Goal: Find specific page/section: Find specific page/section

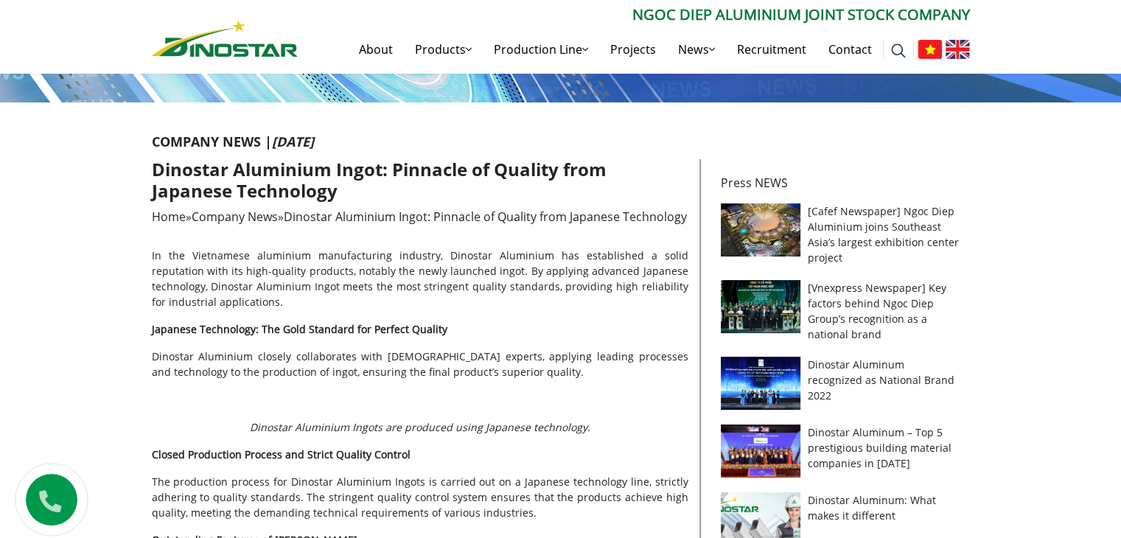
scroll to position [24, 0]
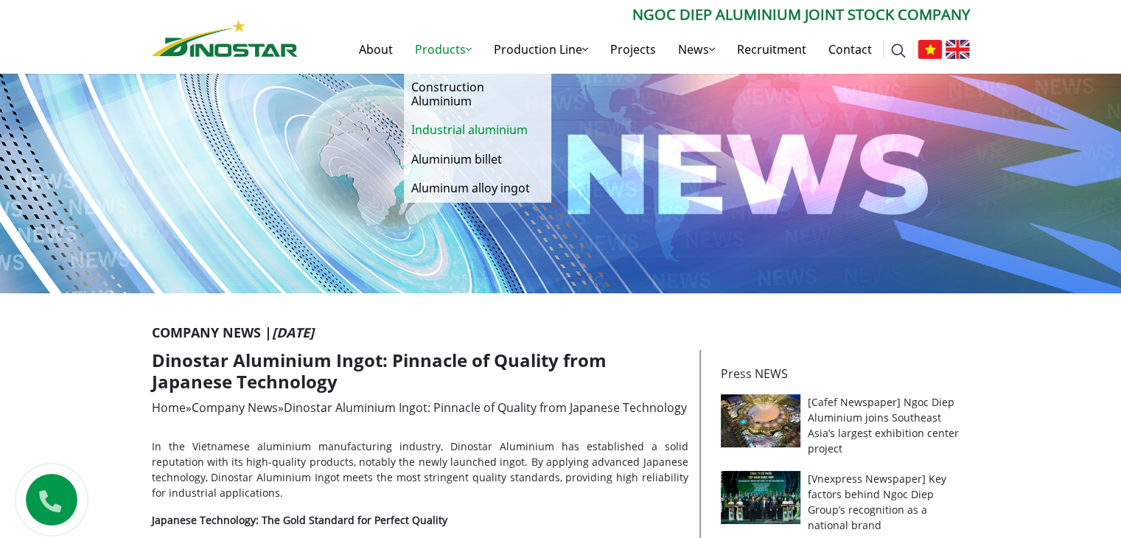
click at [462, 133] on link "Industrial aluminium" at bounding box center [477, 130] width 147 height 29
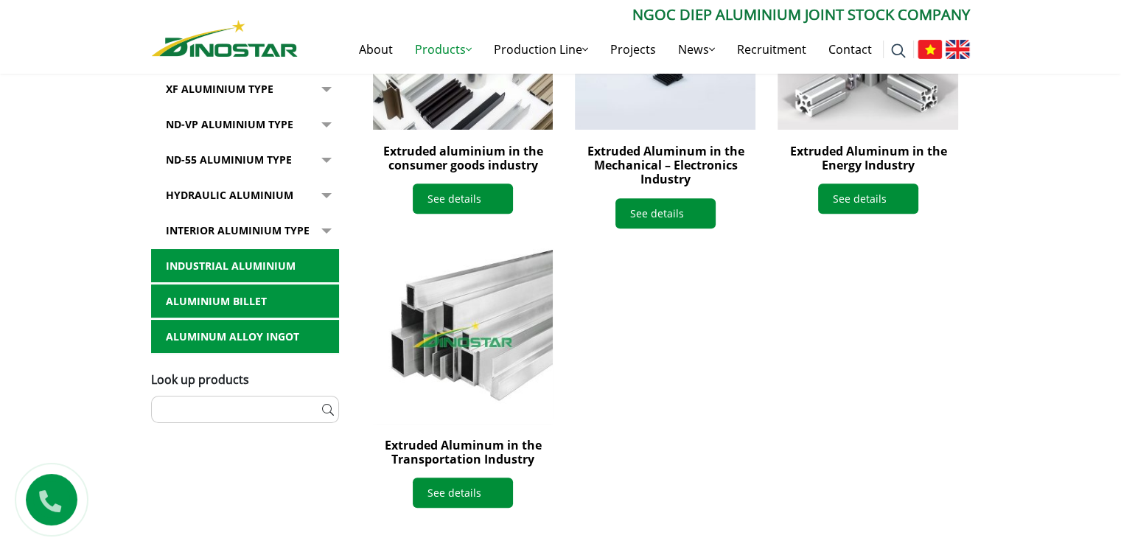
scroll to position [369, 0]
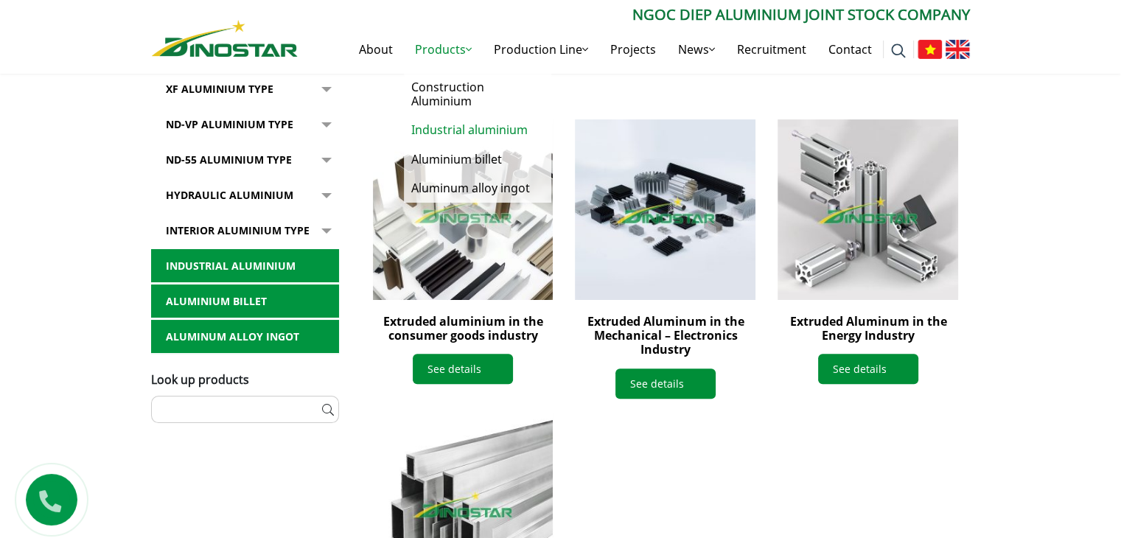
click at [470, 46] on link "Products" at bounding box center [443, 49] width 79 height 47
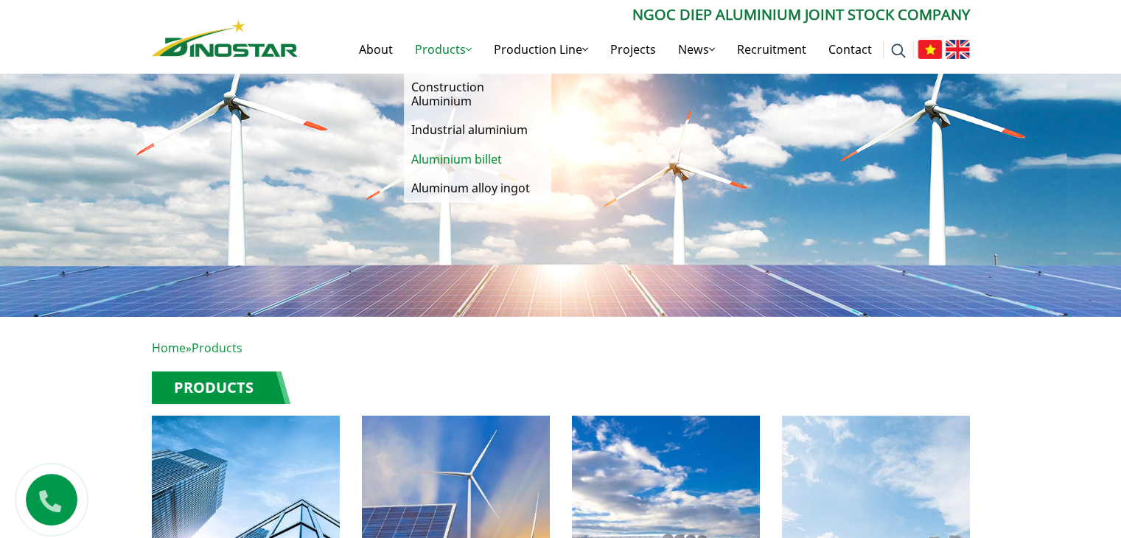
click at [458, 162] on link "Aluminium billet" at bounding box center [477, 159] width 147 height 29
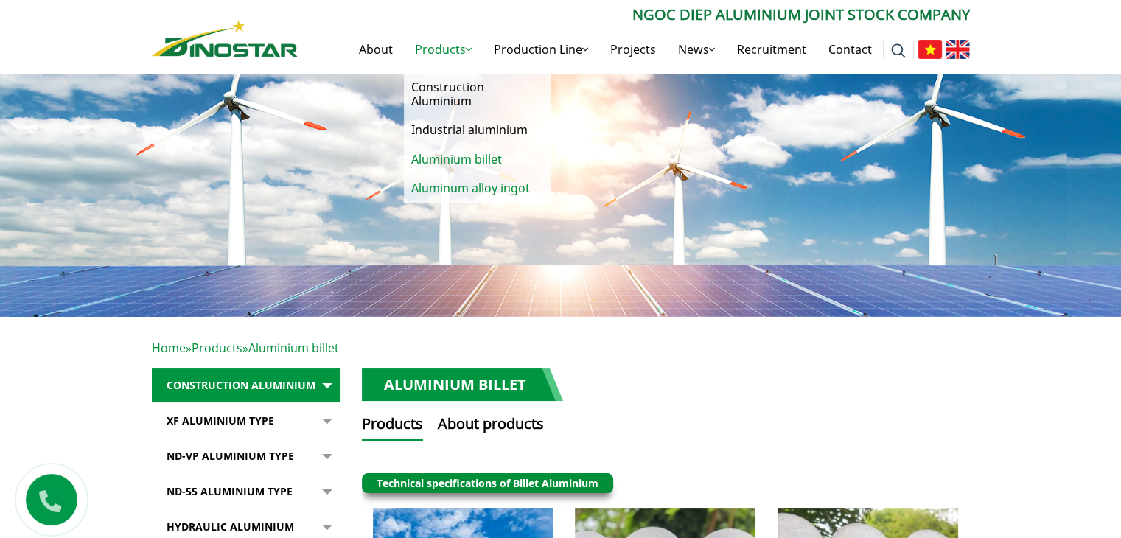
click at [446, 185] on link "Aluminum alloy ingot" at bounding box center [477, 188] width 147 height 29
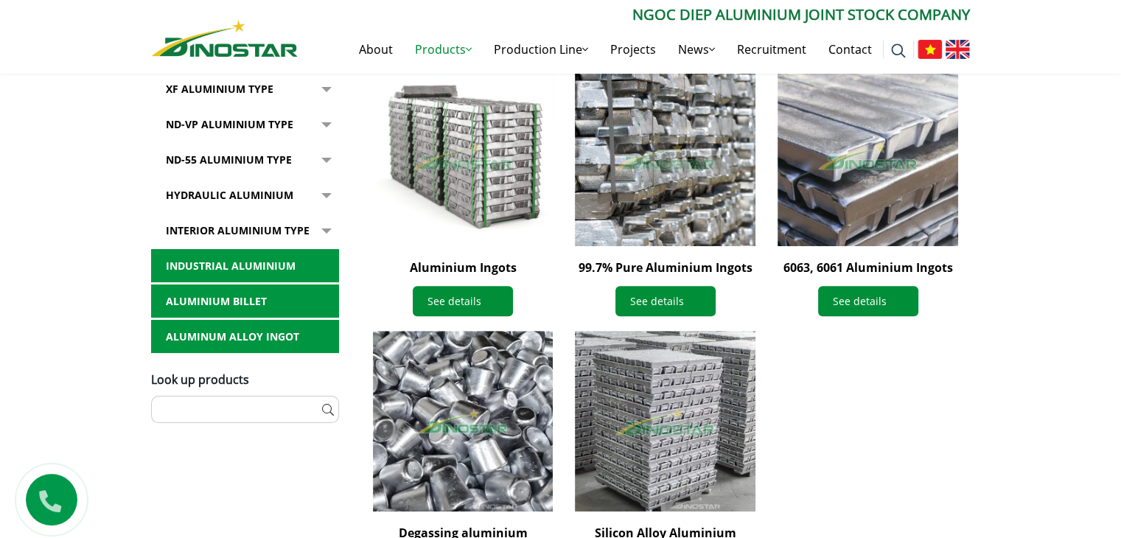
scroll to position [737, 0]
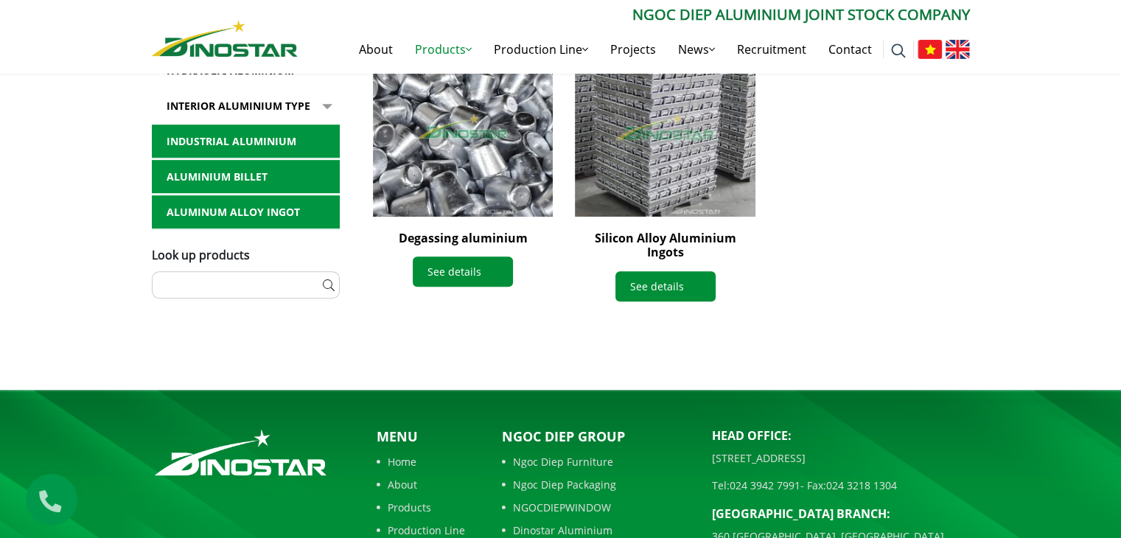
click at [201, 271] on input "text" at bounding box center [246, 284] width 188 height 27
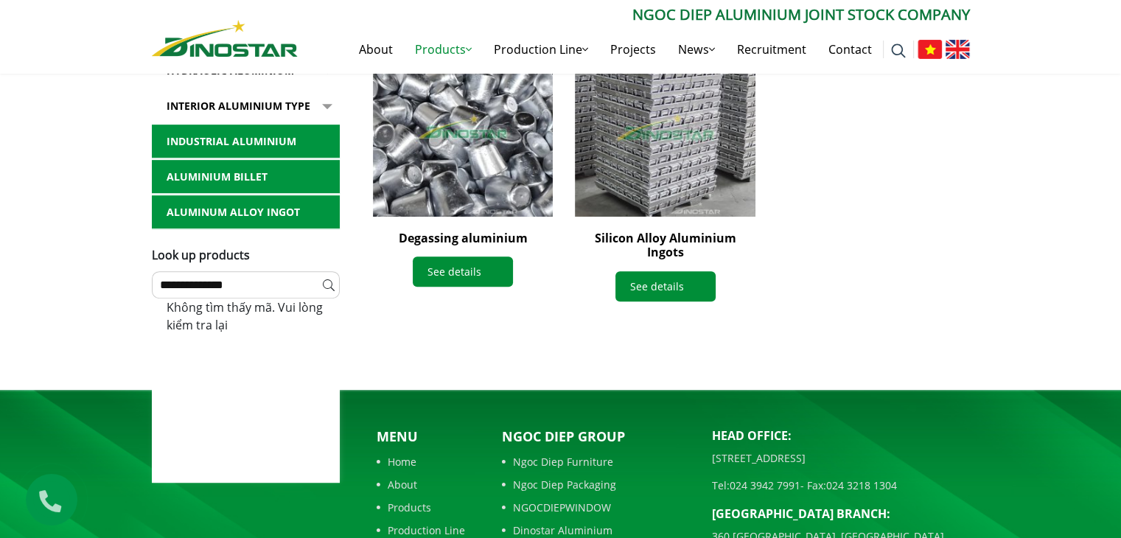
type input "**********"
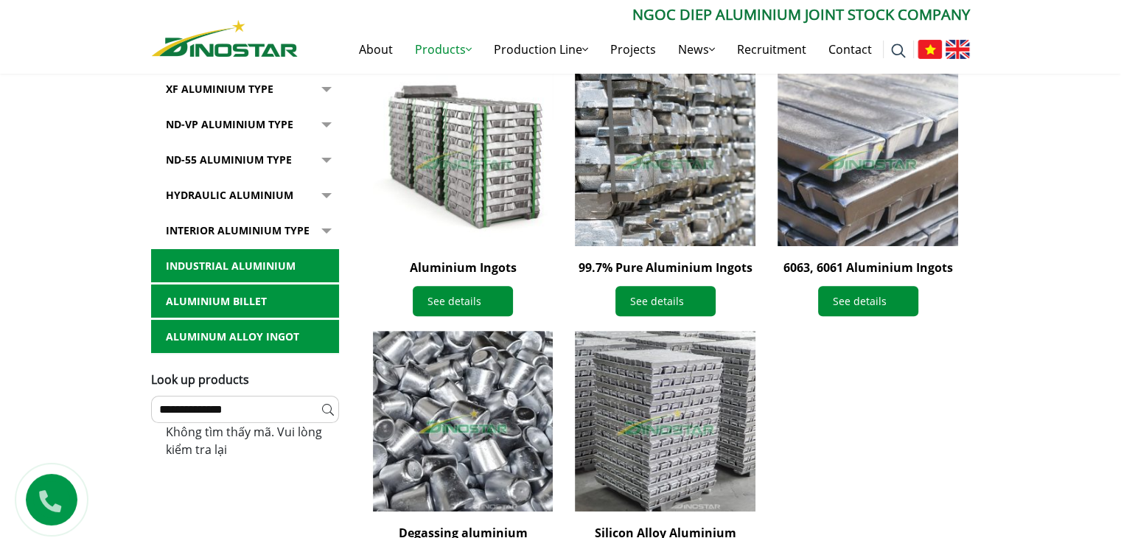
scroll to position [442, 0]
click at [330, 164] on button "button" at bounding box center [324, 160] width 29 height 34
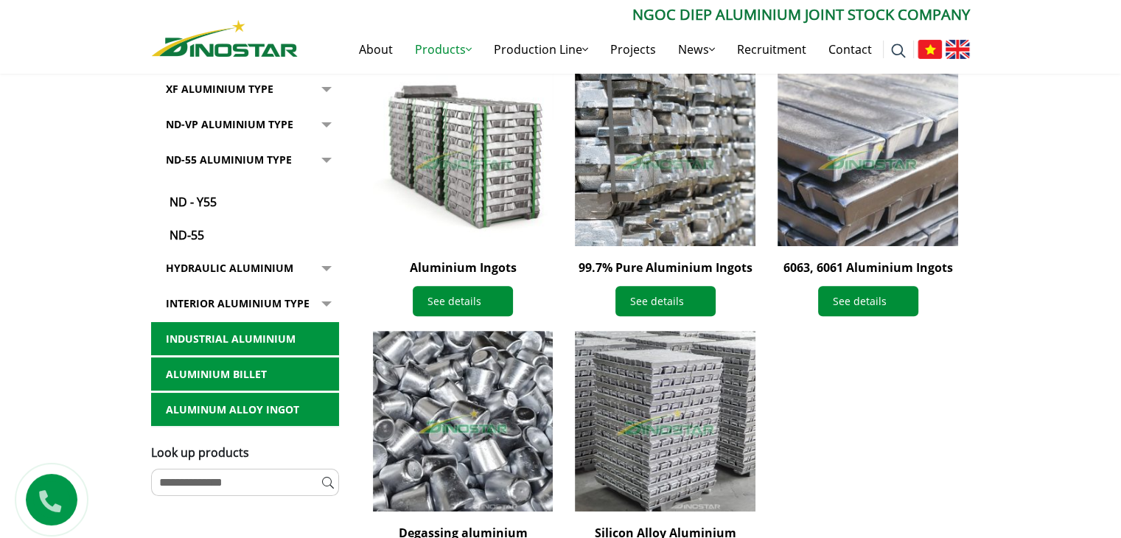
click at [330, 273] on button "button" at bounding box center [324, 268] width 29 height 34
click at [327, 268] on button "button" at bounding box center [324, 268] width 29 height 34
click at [321, 302] on button "button" at bounding box center [324, 304] width 29 height 34
click at [319, 88] on button "button" at bounding box center [324, 89] width 29 height 34
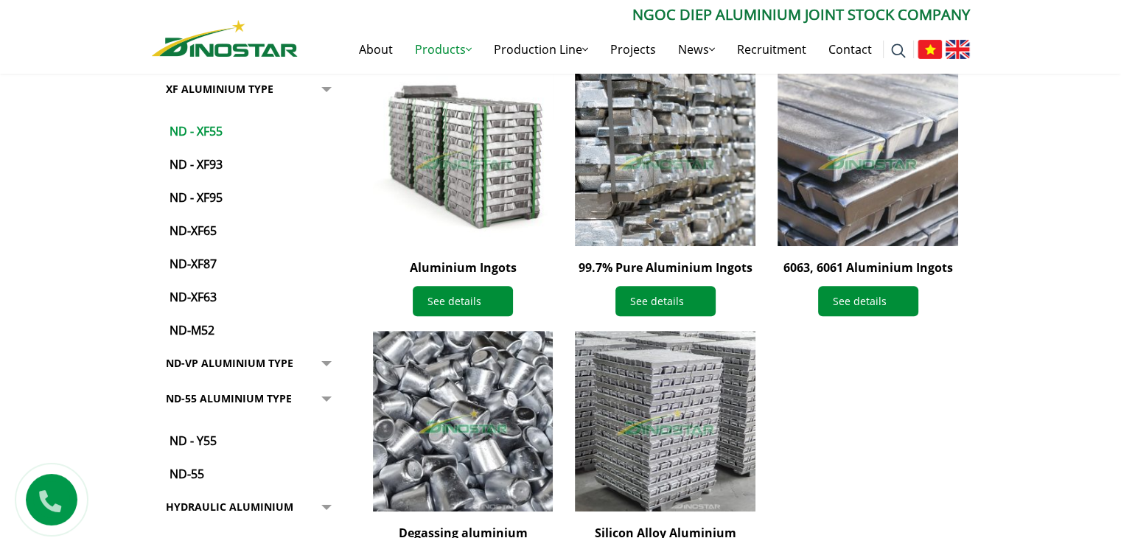
click at [232, 133] on link "ND - XF55" at bounding box center [249, 124] width 181 height 33
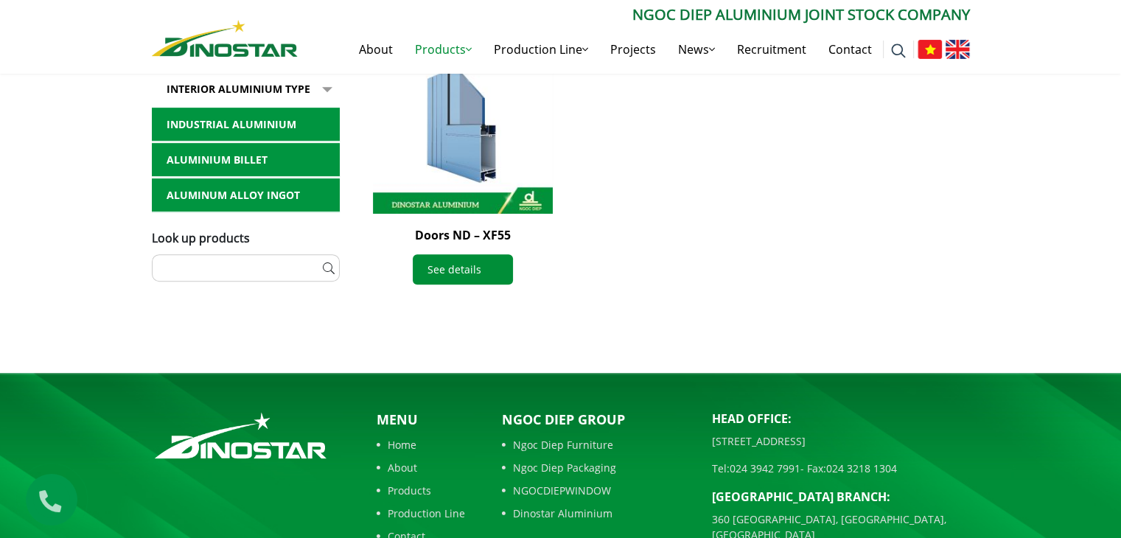
scroll to position [669, 0]
